Goal: Task Accomplishment & Management: Use online tool/utility

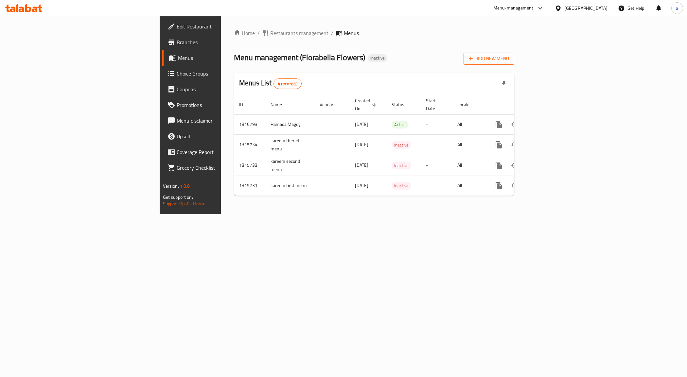
click at [509, 60] on span "Add New Menu" at bounding box center [489, 59] width 40 height 8
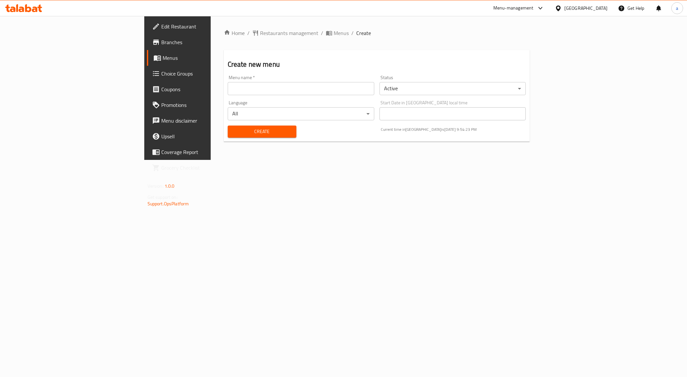
click at [243, 94] on input "text" at bounding box center [301, 88] width 147 height 13
click at [228, 87] on input "text" at bounding box center [301, 88] width 147 height 13
type input "أ"
type input "Hamada magdy bulk"
click at [233, 129] on span "Create" at bounding box center [262, 132] width 58 height 8
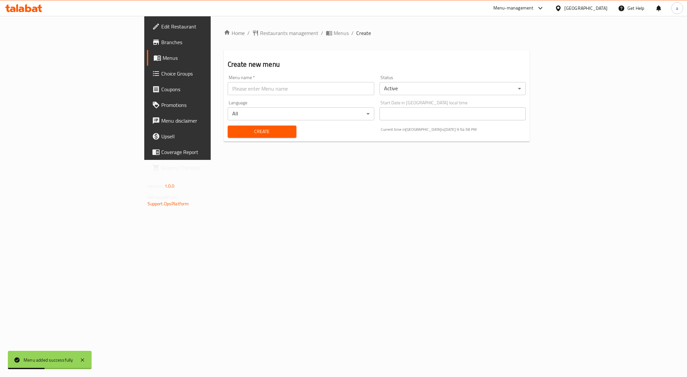
click at [163, 57] on span "Menus" at bounding box center [208, 58] width 91 height 8
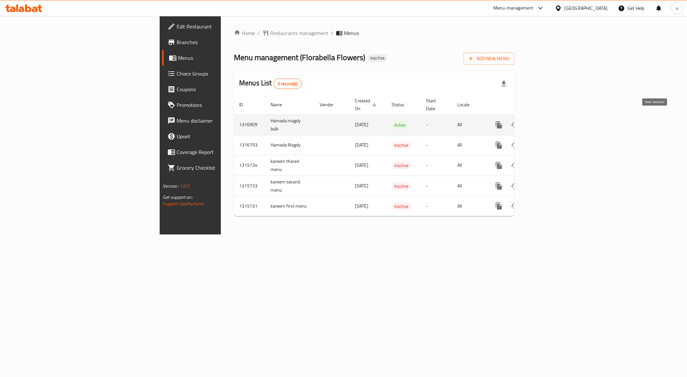
click at [549, 122] on icon "enhanced table" at bounding box center [546, 125] width 6 height 6
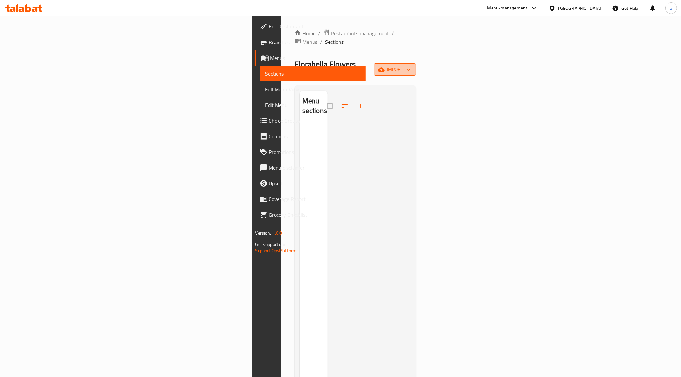
click at [411, 65] on span "import" at bounding box center [394, 69] width 31 height 8
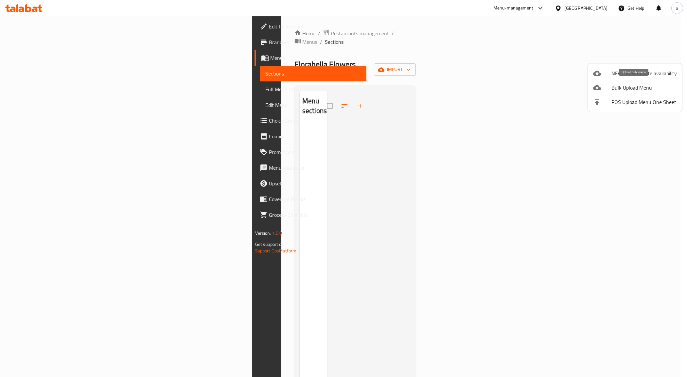
click at [624, 88] on span "Bulk Upload Menu" at bounding box center [644, 88] width 65 height 8
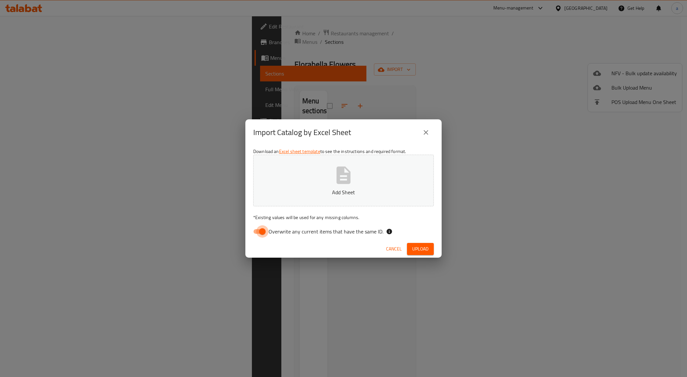
click at [262, 236] on input "Overwrite any current items that have the same ID." at bounding box center [262, 231] width 37 height 12
checkbox input "false"
click at [319, 196] on p "Add Sheet" at bounding box center [343, 192] width 160 height 8
click at [424, 249] on span "Upload" at bounding box center [420, 249] width 16 height 8
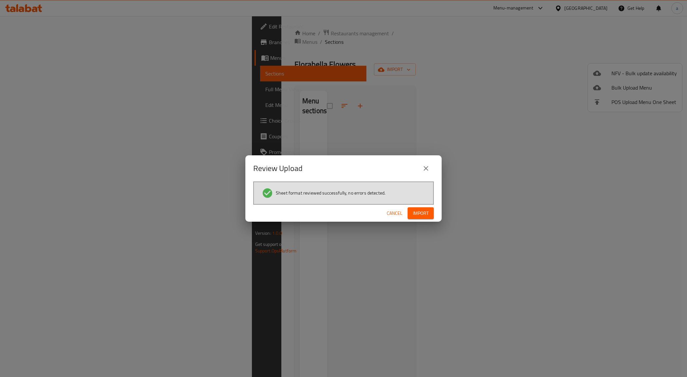
click at [421, 216] on span "Import" at bounding box center [421, 213] width 16 height 8
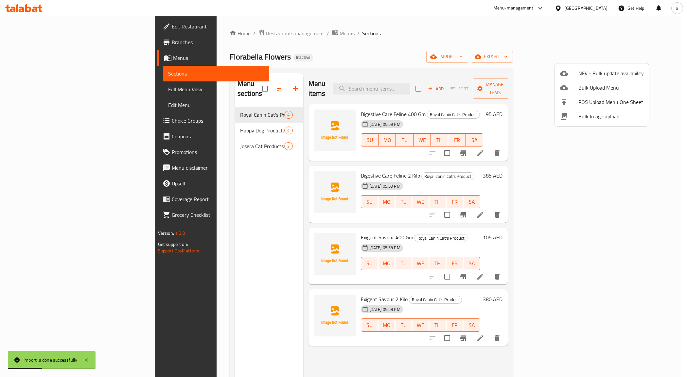
click at [508, 48] on div at bounding box center [343, 188] width 687 height 377
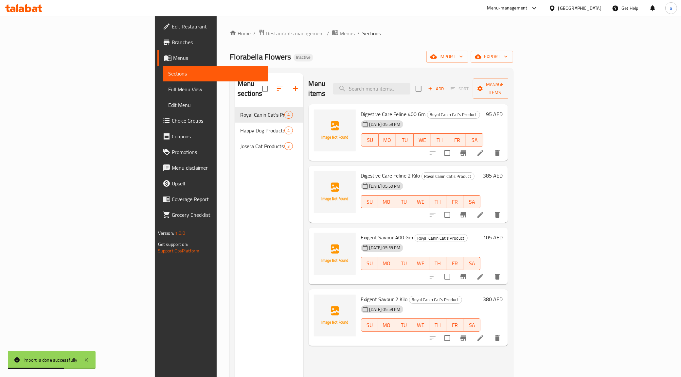
click at [168, 87] on span "Full Menu View" at bounding box center [215, 89] width 95 height 8
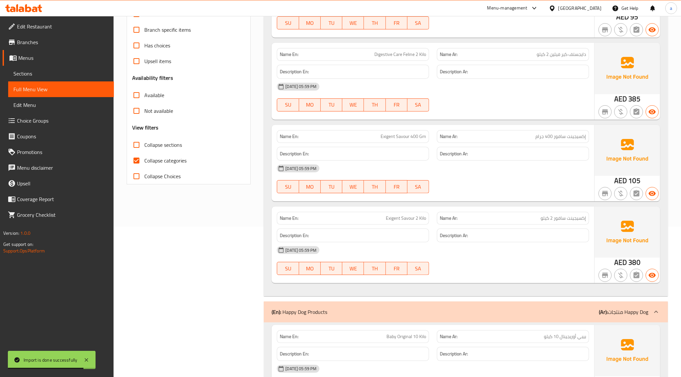
scroll to position [245, 0]
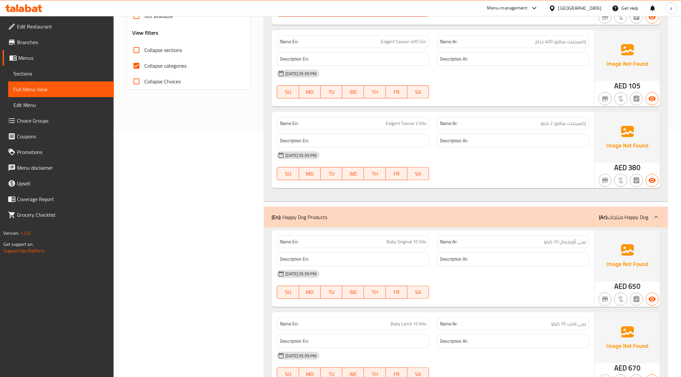
click at [157, 61] on label "Collapse categories" at bounding box center [158, 66] width 58 height 16
click at [144, 61] on input "Collapse categories" at bounding box center [137, 66] width 16 height 16
checkbox input "false"
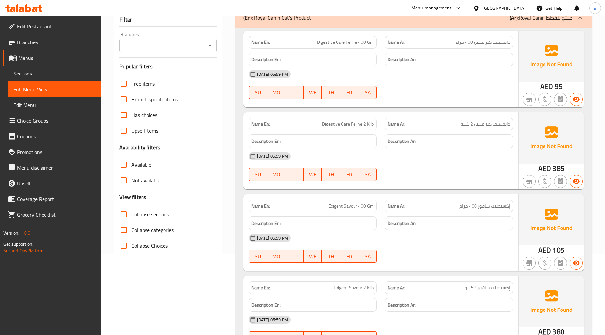
scroll to position [0, 0]
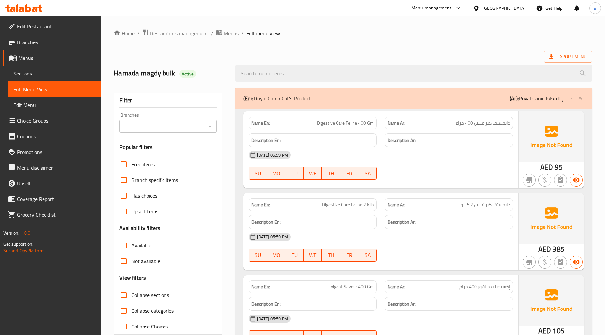
click at [27, 44] on span "Branches" at bounding box center [56, 42] width 79 height 8
